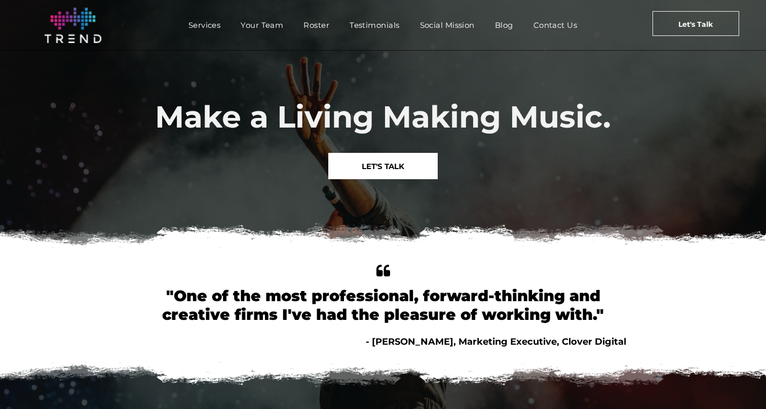
click at [366, 171] on span "LET'S TALK" at bounding box center [383, 166] width 43 height 26
click at [205, 24] on span "Services" at bounding box center [204, 25] width 32 height 15
click at [402, 165] on span "LET'S TALK" at bounding box center [383, 166] width 43 height 26
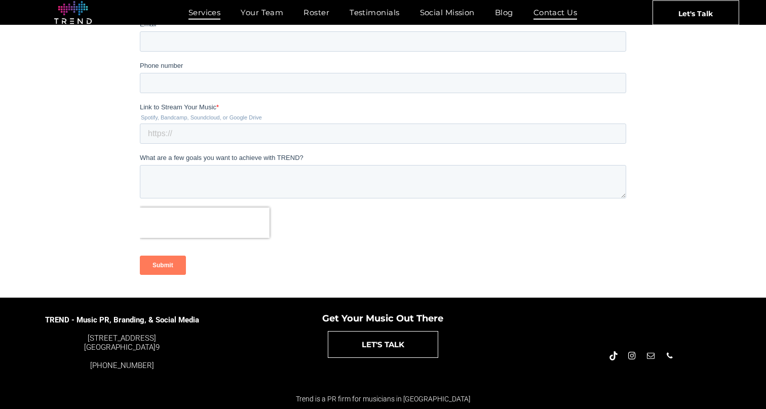
scroll to position [251, 0]
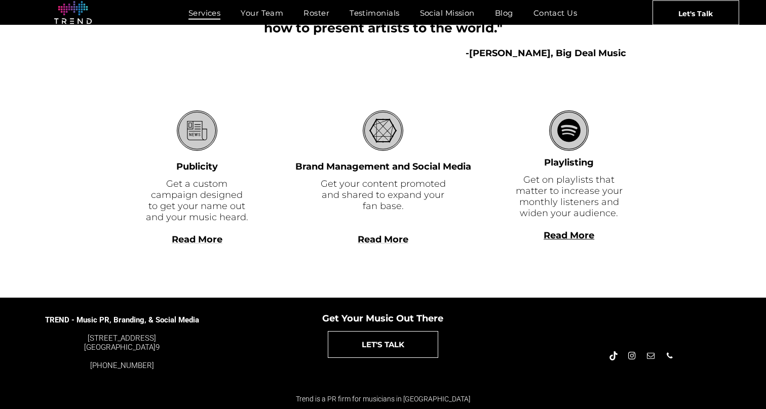
scroll to position [277, 0]
click at [188, 238] on span "Read More" at bounding box center [197, 239] width 51 height 11
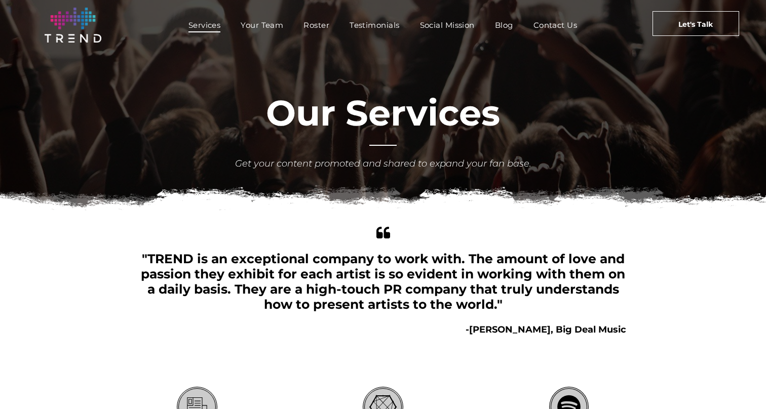
scroll to position [0, 0]
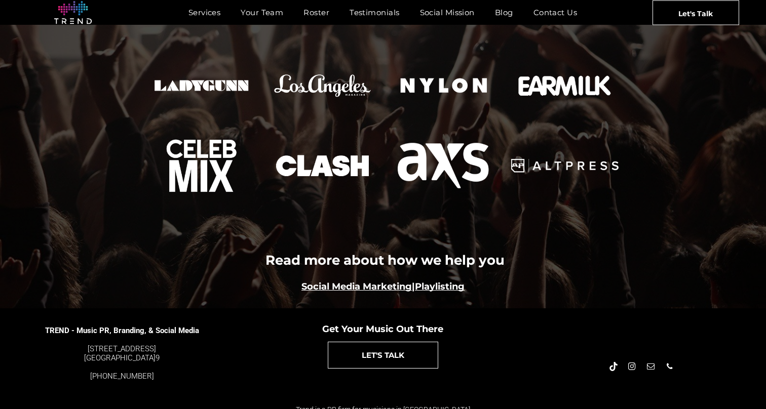
scroll to position [1146, 0]
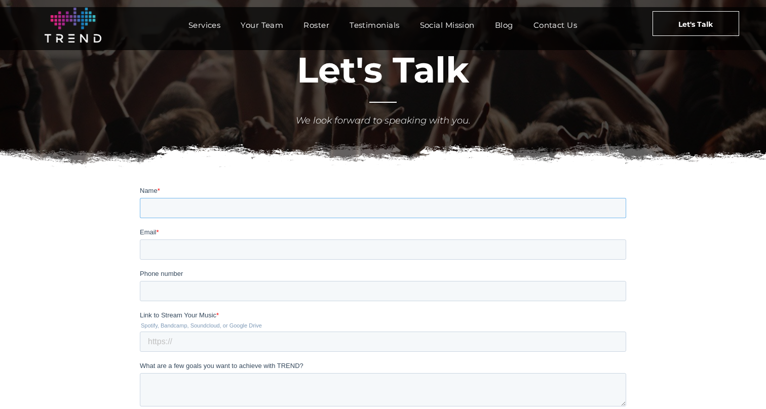
scroll to position [43, 0]
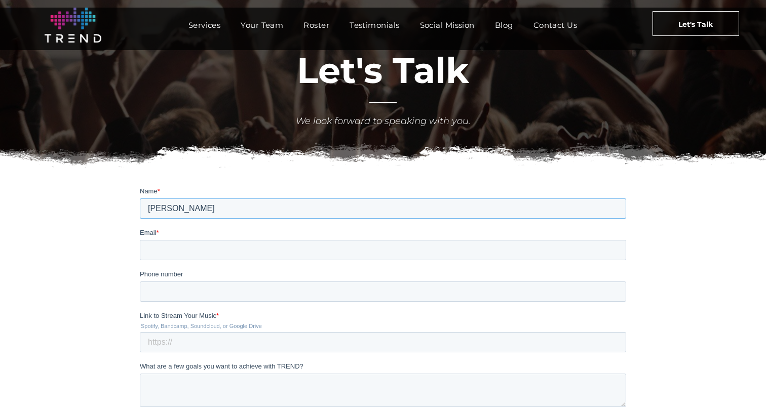
type input "[PERSON_NAME]"
click at [241, 240] on div "Email *" at bounding box center [383, 244] width 486 height 32
type input "[PERSON_NAME][EMAIL_ADDRESS][DOMAIN_NAME]"
type input "0791245990"
click at [391, 343] on input "Link to Stream Your Music *" at bounding box center [383, 342] width 486 height 20
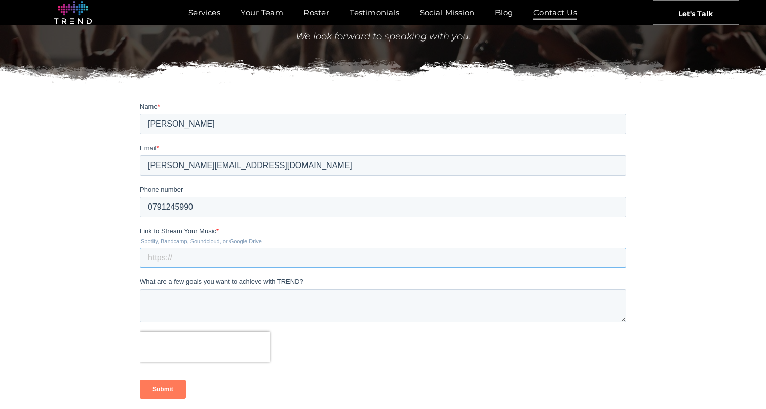
scroll to position [128, 0]
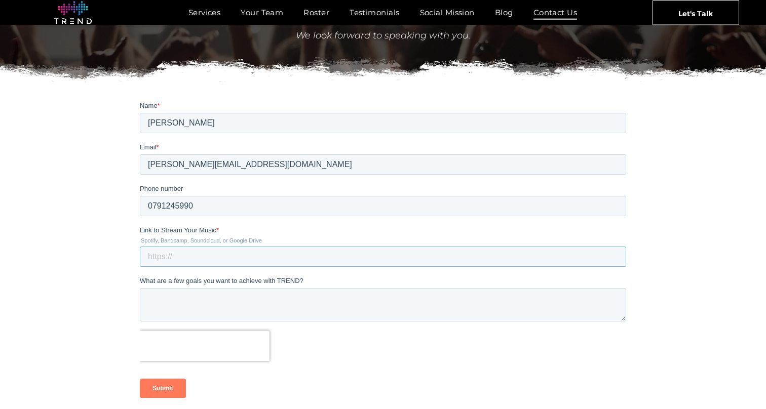
paste input "[URL][DOMAIN_NAME]"
type input "[URL][DOMAIN_NAME]"
click at [191, 299] on textarea "What are a few goals you want to achieve with TREND?" at bounding box center [383, 304] width 486 height 33
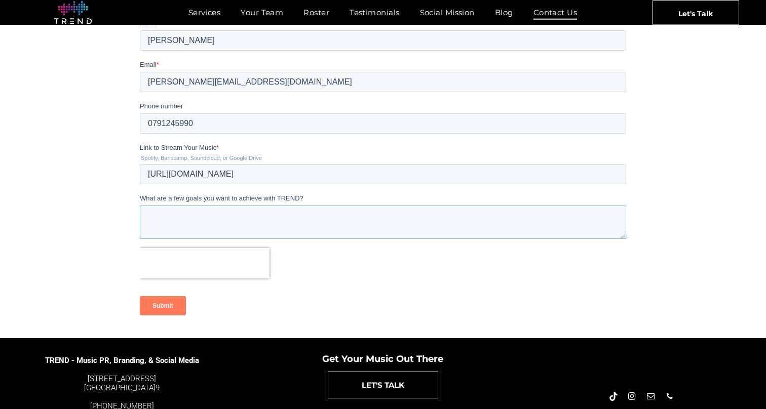
scroll to position [198, 0]
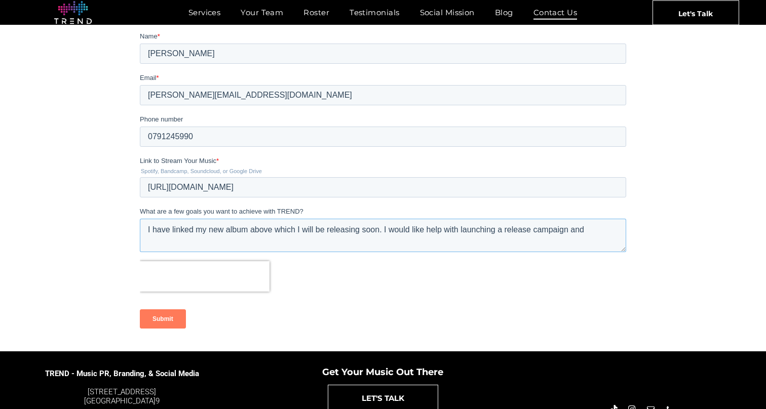
click at [592, 236] on textarea "I have linked my new album above which I will be releasing soon. I would like h…" at bounding box center [383, 235] width 486 height 33
click at [273, 230] on textarea "I have linked my new album above which I will be releasing soon. I would like h…" at bounding box center [383, 235] width 486 height 33
click at [332, 250] on textarea "I have linked my new album above, which I will be releasing soon. I would like …" at bounding box center [383, 235] width 486 height 33
click at [418, 231] on textarea "I have linked my new album above, which I will be releasing soon. I would like …" at bounding box center [383, 235] width 486 height 33
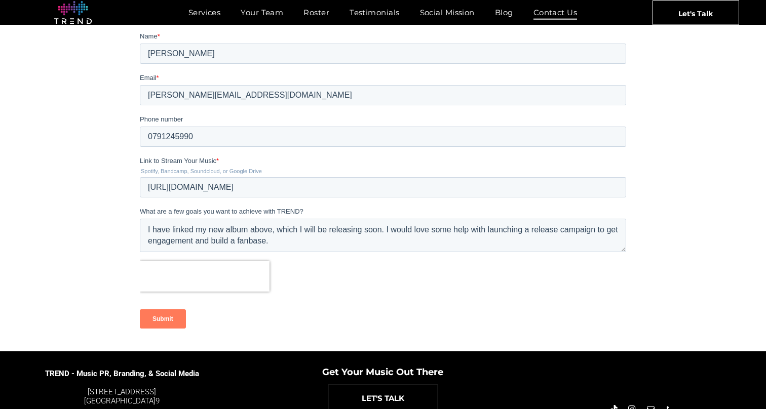
click at [478, 256] on form "Name * [PERSON_NAME] Email * [EMAIL_ADDRESS][DOMAIN_NAME] Phone number [PHONE_N…" at bounding box center [383, 184] width 486 height 306
click at [294, 243] on textarea "I have linked my new album above, which I will be releasing soon. I would love …" at bounding box center [383, 235] width 486 height 33
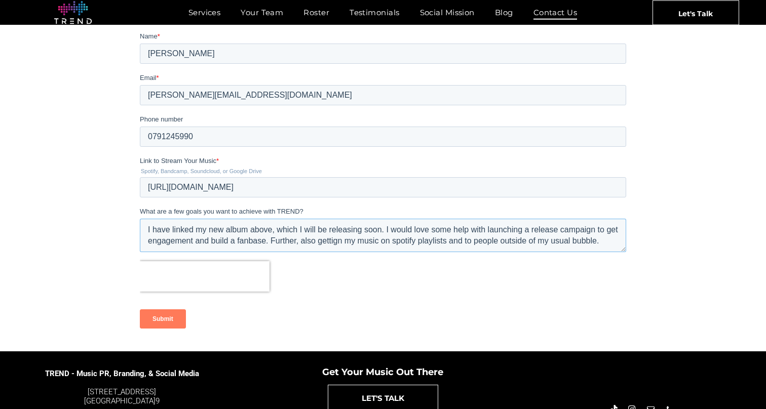
scroll to position [5, 0]
click at [347, 239] on textarea "I have linked my new album above, which I will be releasing soon. I would love …" at bounding box center [383, 235] width 486 height 33
click at [358, 238] on textarea "I have linked my new album above, which I will be releasing soon. I would love …" at bounding box center [383, 235] width 486 height 33
click at [399, 293] on form "Name * [PERSON_NAME] Email * [EMAIL_ADDRESS][DOMAIN_NAME] Phone number [PHONE_N…" at bounding box center [383, 184] width 486 height 306
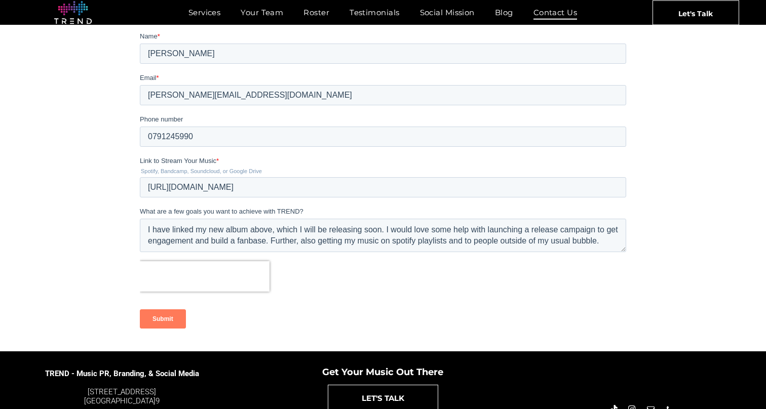
scroll to position [11, 0]
drag, startPoint x: 155, startPoint y: 321, endPoint x: 194, endPoint y: 231, distance: 98.0
click at [196, 232] on form "Name * [PERSON_NAME] Email * [EMAIL_ADDRESS][DOMAIN_NAME] Phone number [PHONE_N…" at bounding box center [383, 184] width 486 height 306
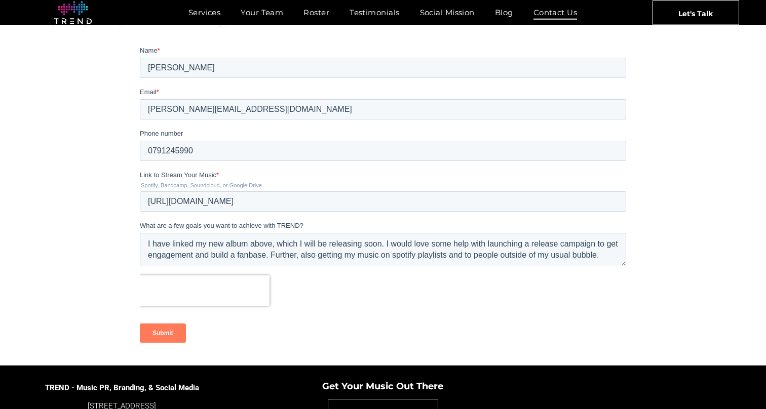
scroll to position [0, 0]
click at [532, 245] on textarea "I have linked my new album above, which I will be releasing soon. I would love …" at bounding box center [383, 249] width 486 height 33
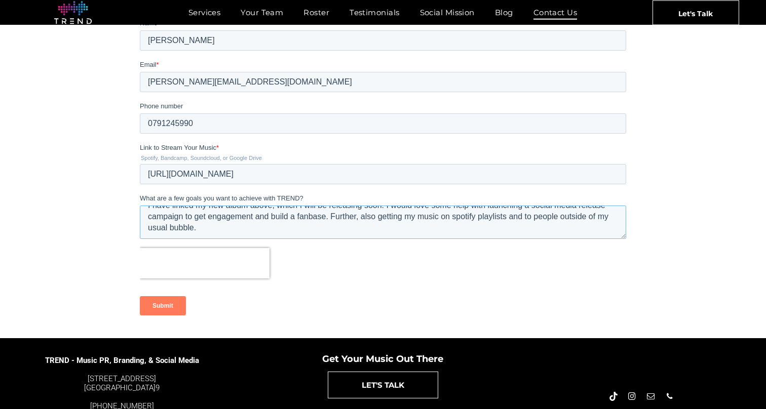
scroll to position [11, 0]
click at [535, 216] on textarea "I have linked my new album above, which I will be releasing soon. I would love …" at bounding box center [383, 222] width 486 height 33
type textarea "I have linked my new album above, which I will be releasing soon. I would love …"
click at [567, 246] on form "Name * [PERSON_NAME] Email * [EMAIL_ADDRESS][DOMAIN_NAME] Phone number [PHONE_N…" at bounding box center [383, 171] width 486 height 306
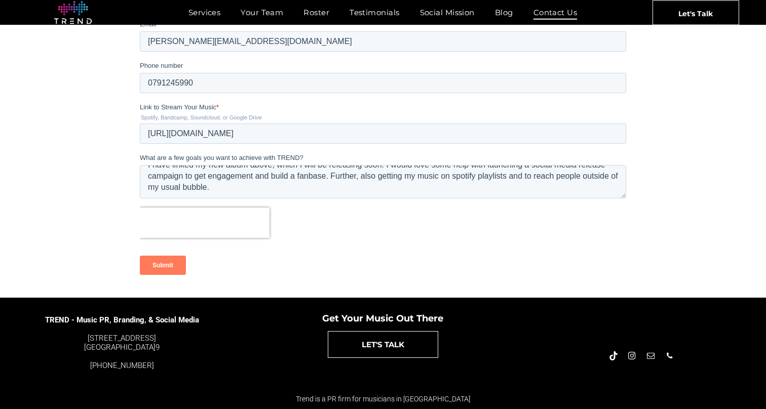
scroll to position [251, 0]
click at [163, 266] on input "Submit" at bounding box center [163, 265] width 46 height 19
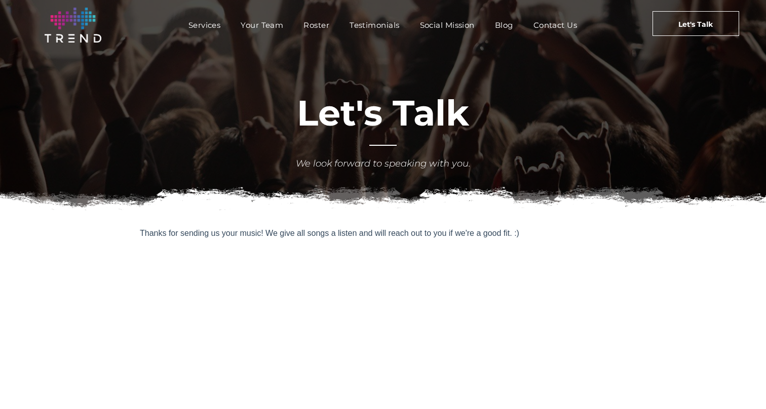
scroll to position [0, 0]
